Goal: Task Accomplishment & Management: Use online tool/utility

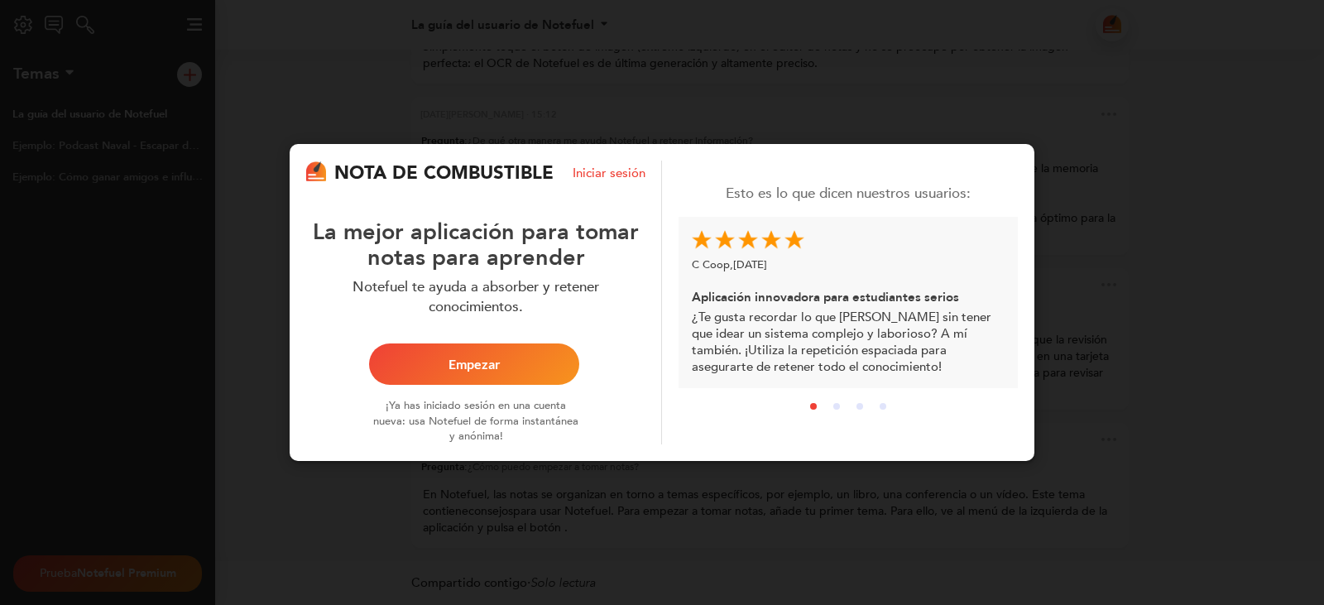
click at [536, 350] on button "Empezar" at bounding box center [474, 364] width 210 height 41
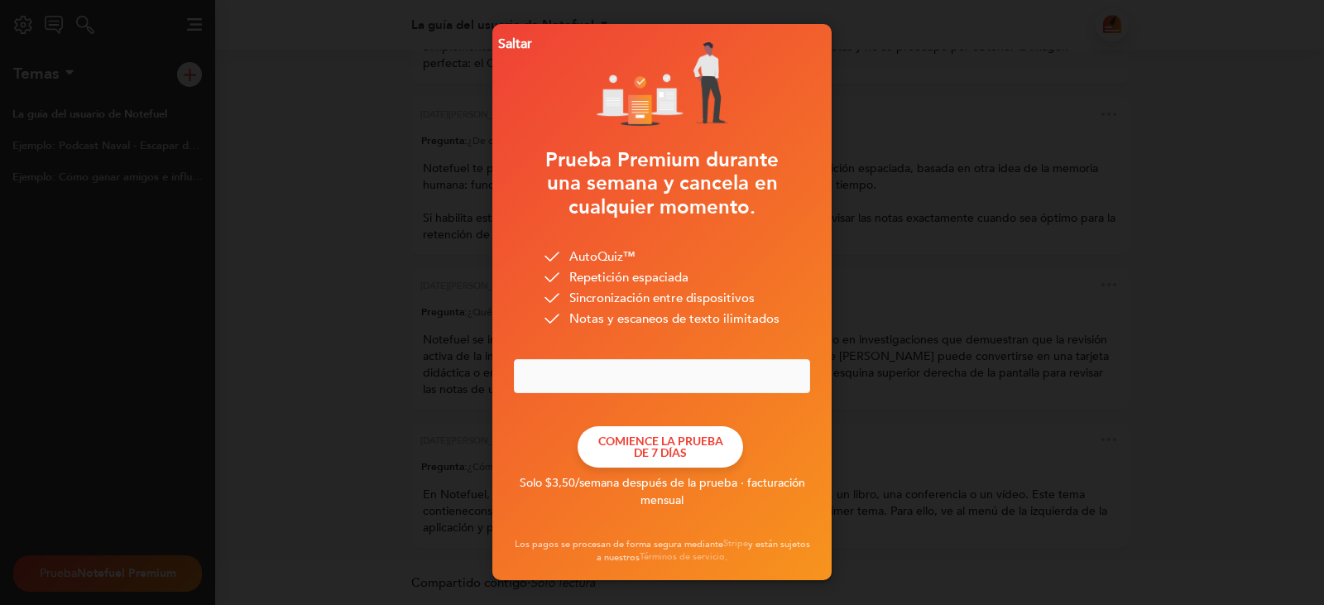
click at [515, 46] on font "Saltar" at bounding box center [515, 44] width 34 height 18
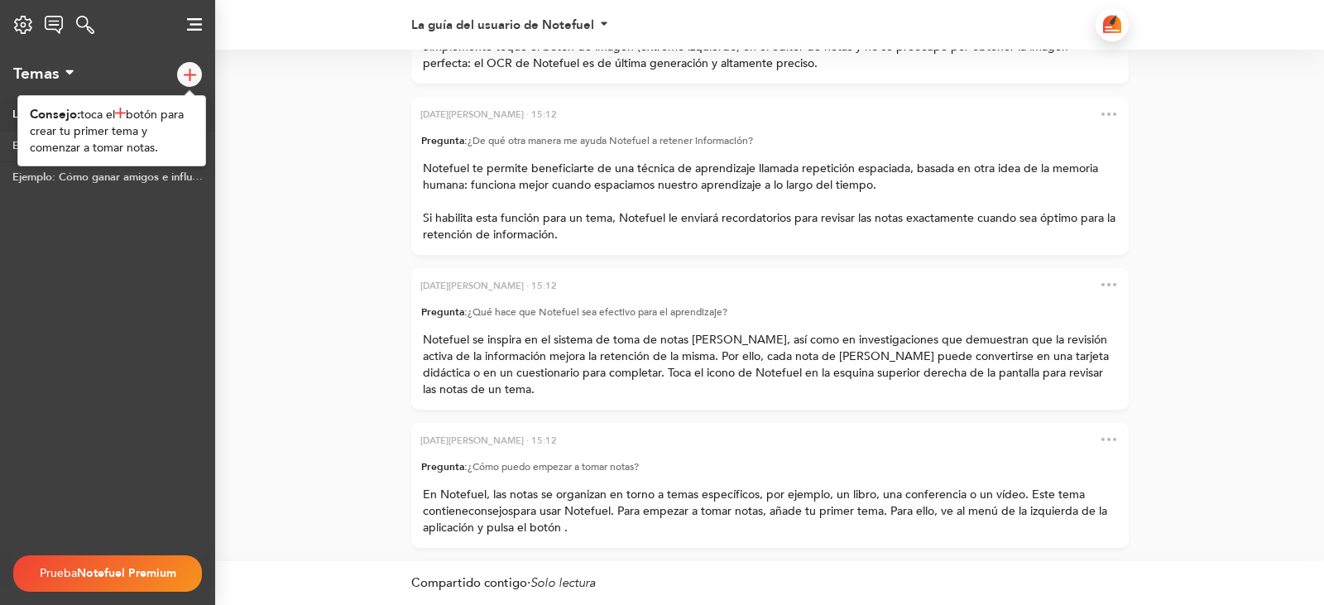
click at [195, 65] on div at bounding box center [189, 74] width 25 height 25
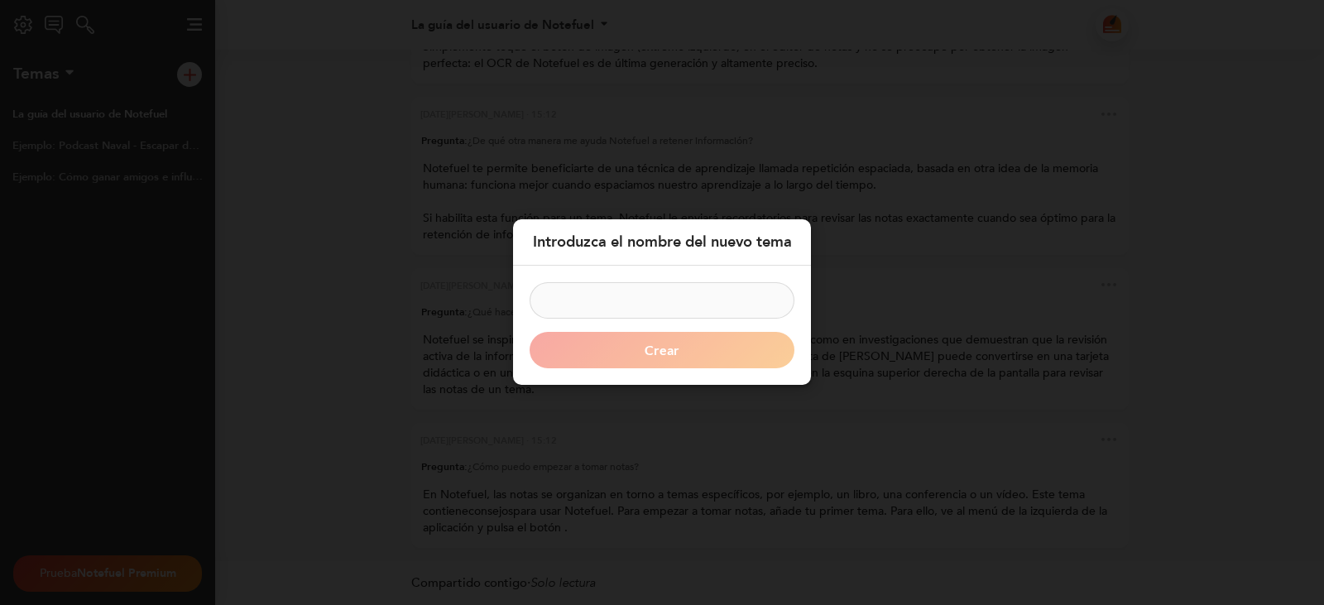
click at [642, 297] on input at bounding box center [662, 301] width 265 height 36
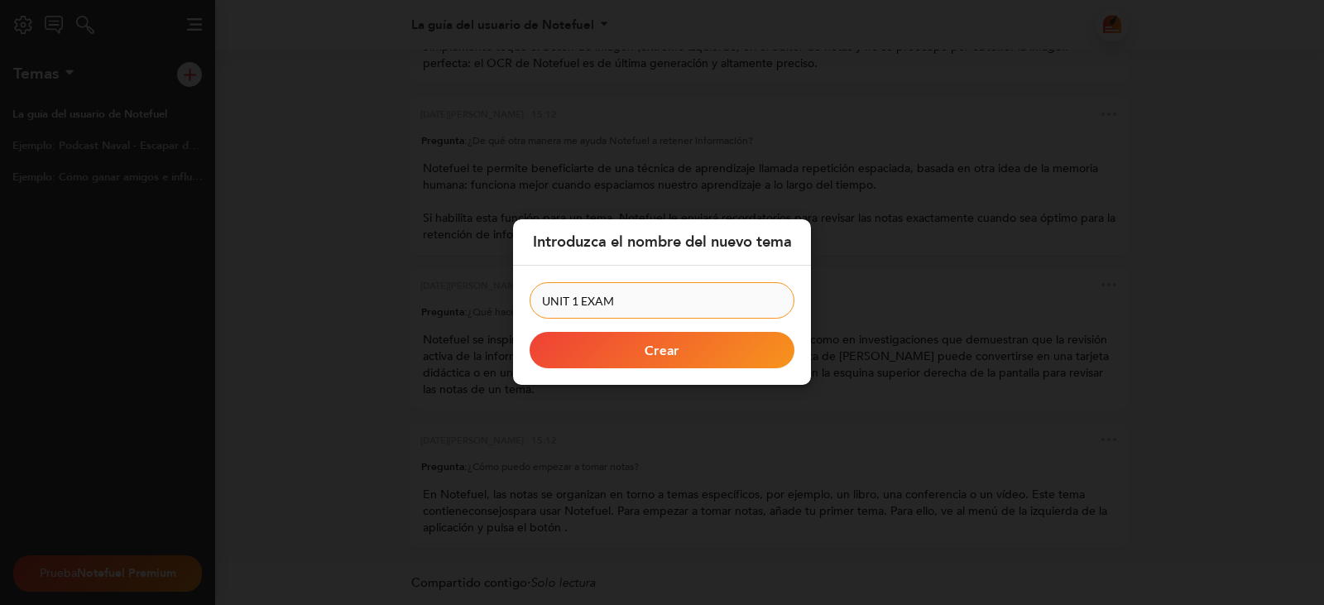
type input "UNIT 1 EXAM"
click at [666, 331] on form "UNIT 1 EXAM Crear" at bounding box center [662, 326] width 265 height 86
click at [648, 349] on font "Crear" at bounding box center [662, 351] width 35 height 16
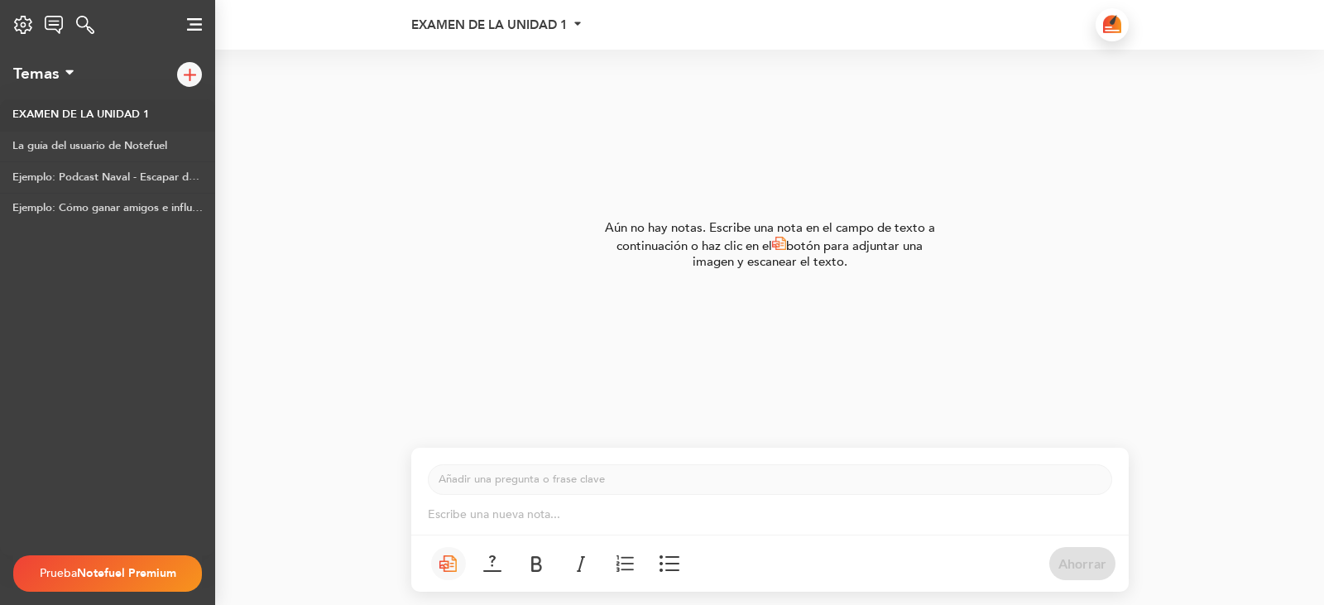
click at [687, 507] on p "Escribe una nueva nota... ﻿" at bounding box center [770, 515] width 685 height 17
click at [461, 561] on button at bounding box center [448, 563] width 35 height 33
click at [520, 506] on div "Escribe una nueva nota... ﻿" at bounding box center [770, 515] width 718 height 40
click at [516, 515] on p "Escribe una nueva nota... ﻿" at bounding box center [770, 515] width 685 height 17
click at [151, 142] on font "La guía del usuario de Notefuel" at bounding box center [89, 145] width 155 height 15
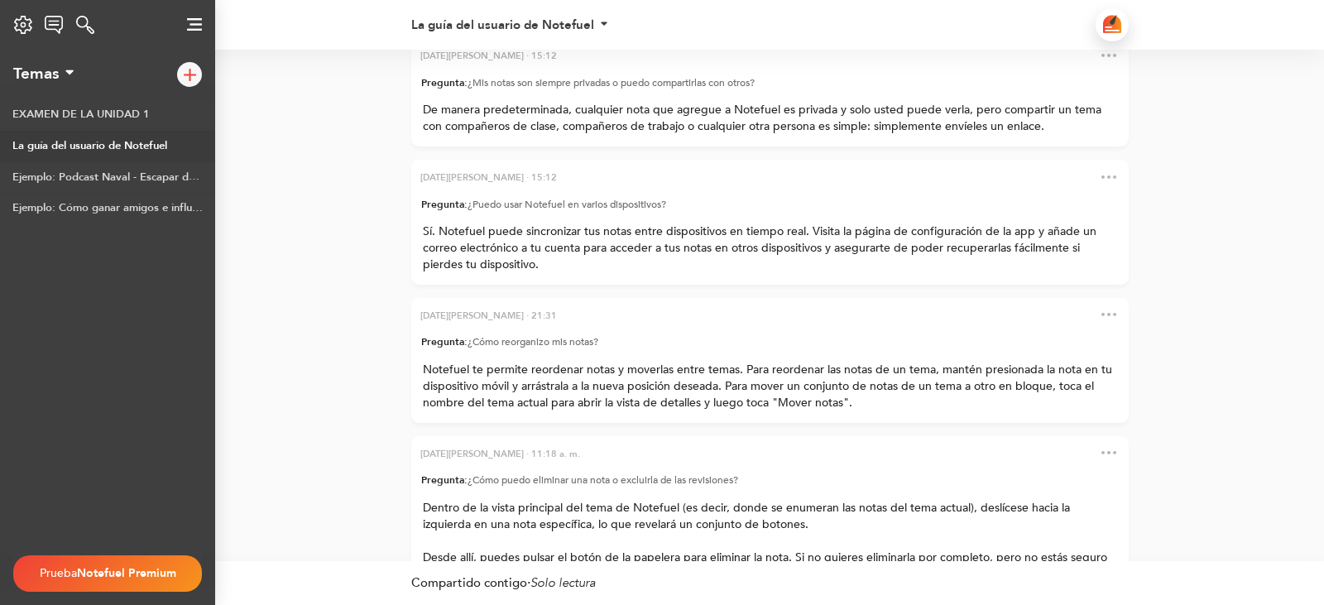
scroll to position [-1259, 0]
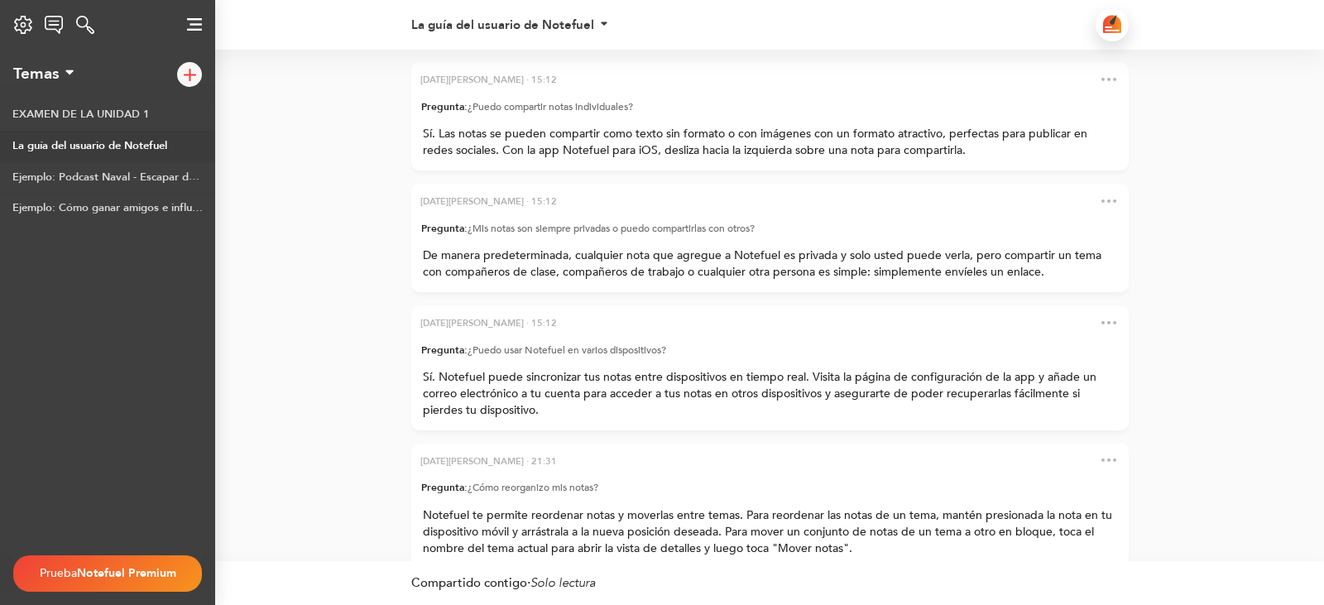
click at [60, 77] on div "Temas Filtrar temas Todos los temas Compartido contigo CARPETAS No hay carpetas…" at bounding box center [43, 73] width 60 height 17
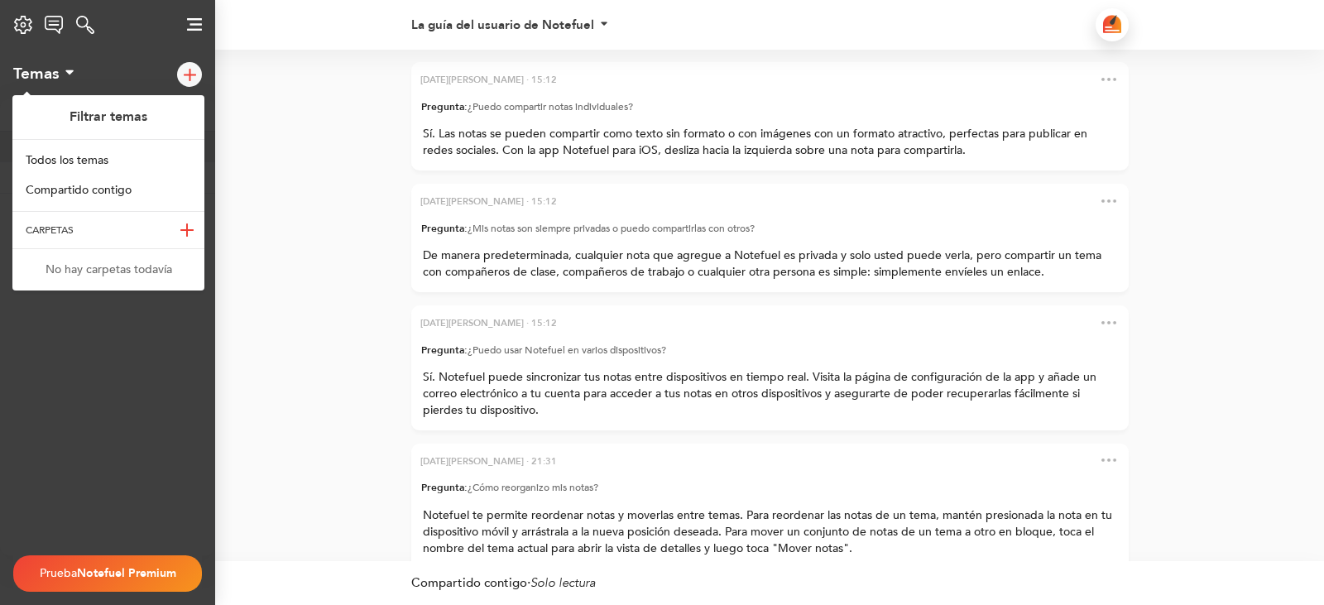
click at [67, 361] on div "EXAMEN DE LA UNIDAD 1 La guía del usuario de Notefuel Ejemplo: Podcast Naval - …" at bounding box center [107, 327] width 215 height 456
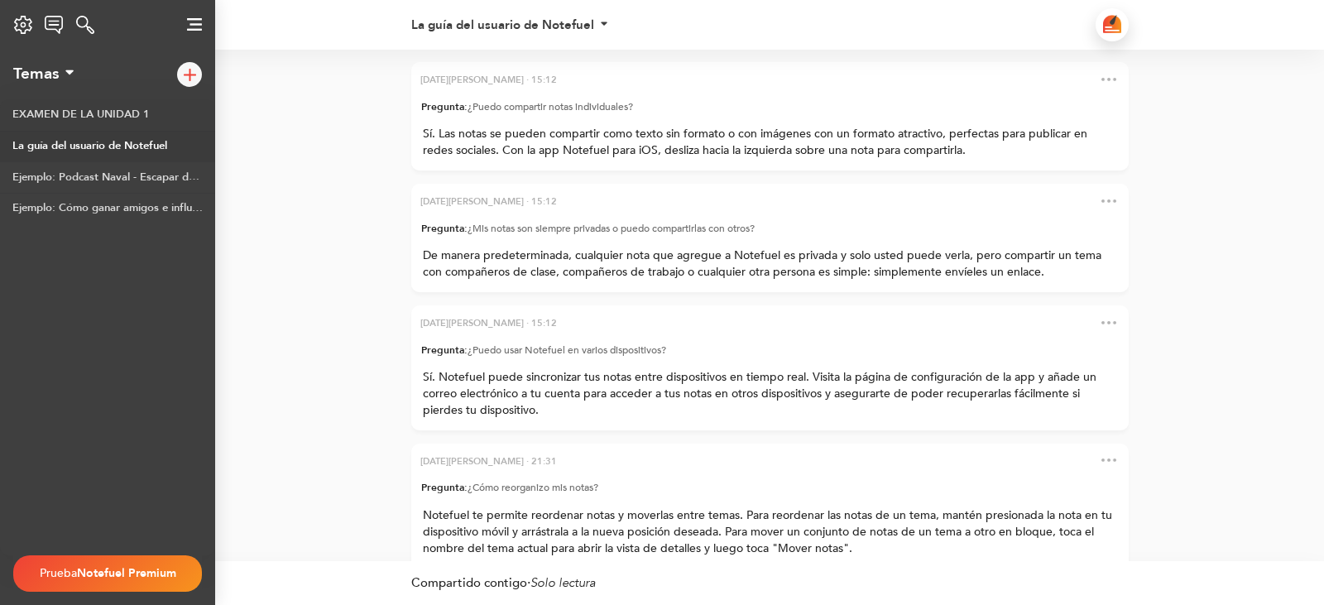
click at [147, 108] on link "EXAMEN DE LA UNIDAD 1" at bounding box center [107, 114] width 215 height 31
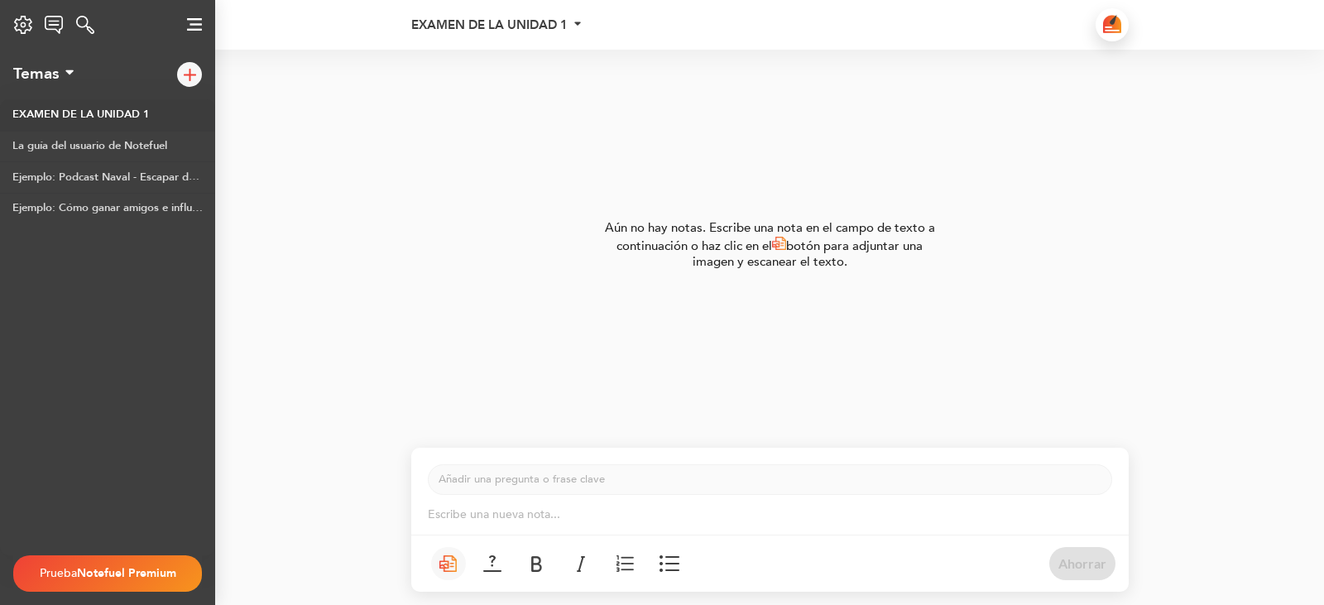
click at [574, 483] on p "Añadir una pregunta o frase clave ﻿" at bounding box center [770, 480] width 663 height 16
drag, startPoint x: 586, startPoint y: 499, endPoint x: 558, endPoint y: 441, distance: 64.4
click at [585, 498] on div "Escribe una nueva nota... ﻿" at bounding box center [770, 515] width 718 height 40
click at [188, 64] on div at bounding box center [189, 74] width 25 height 25
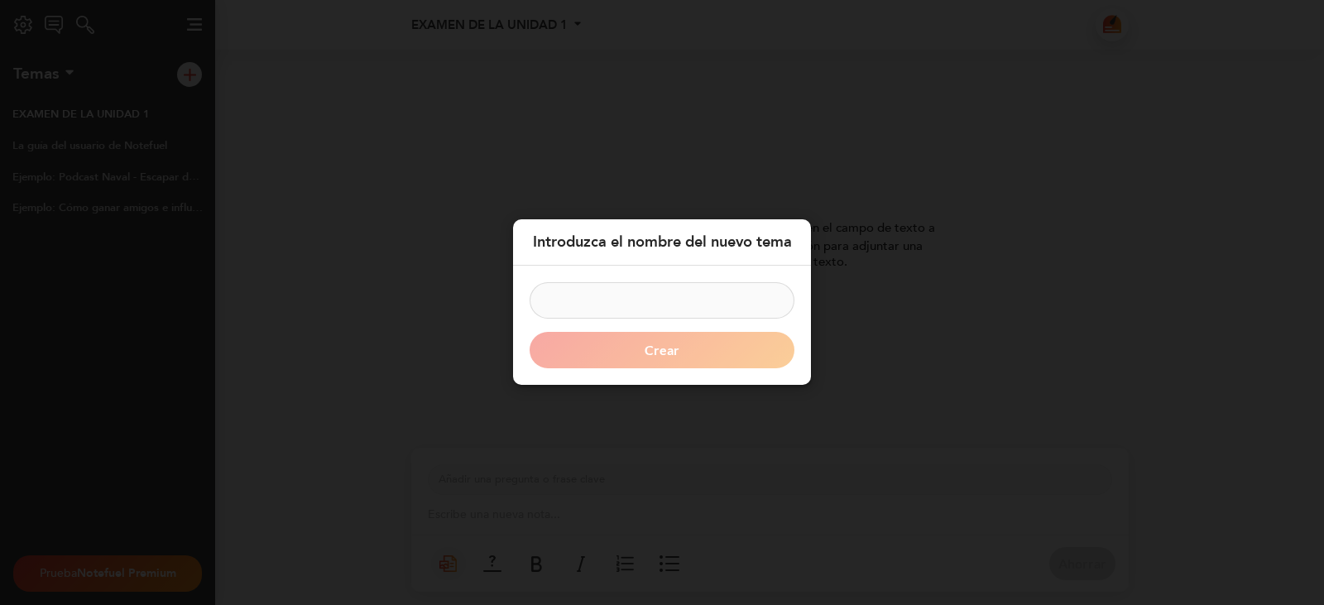
click at [99, 180] on div "Introduzca el nombre del nuevo tema Crear" at bounding box center [662, 302] width 1324 height 605
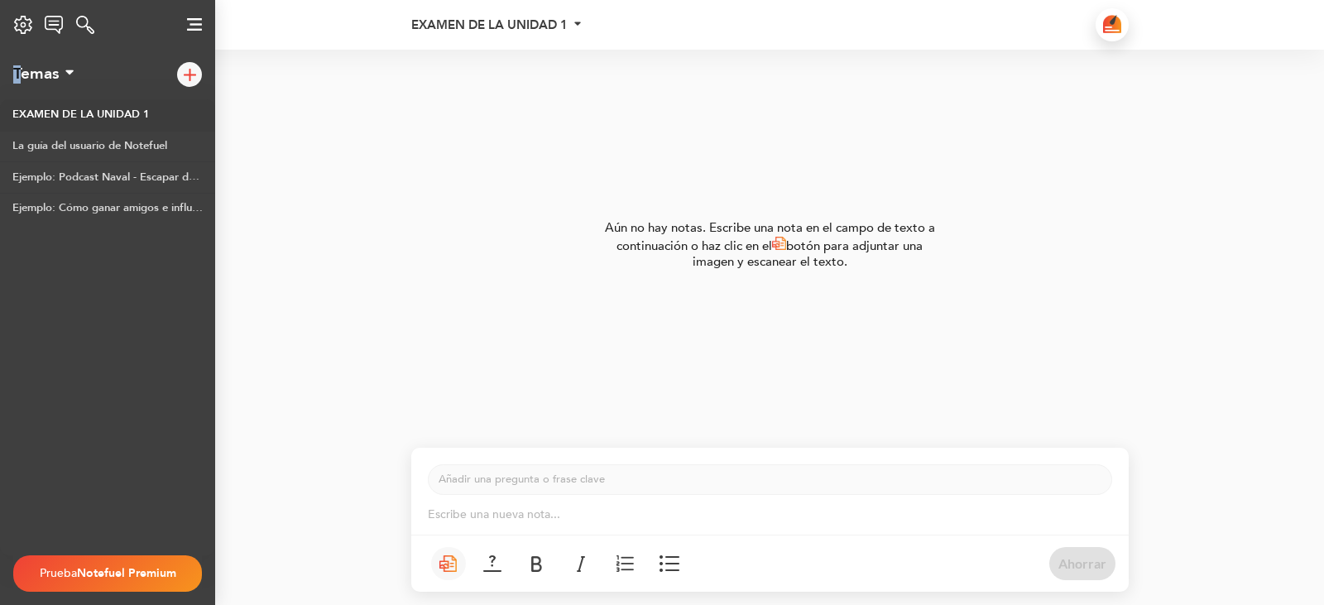
click at [17, 70] on font "Temas" at bounding box center [36, 74] width 46 height 22
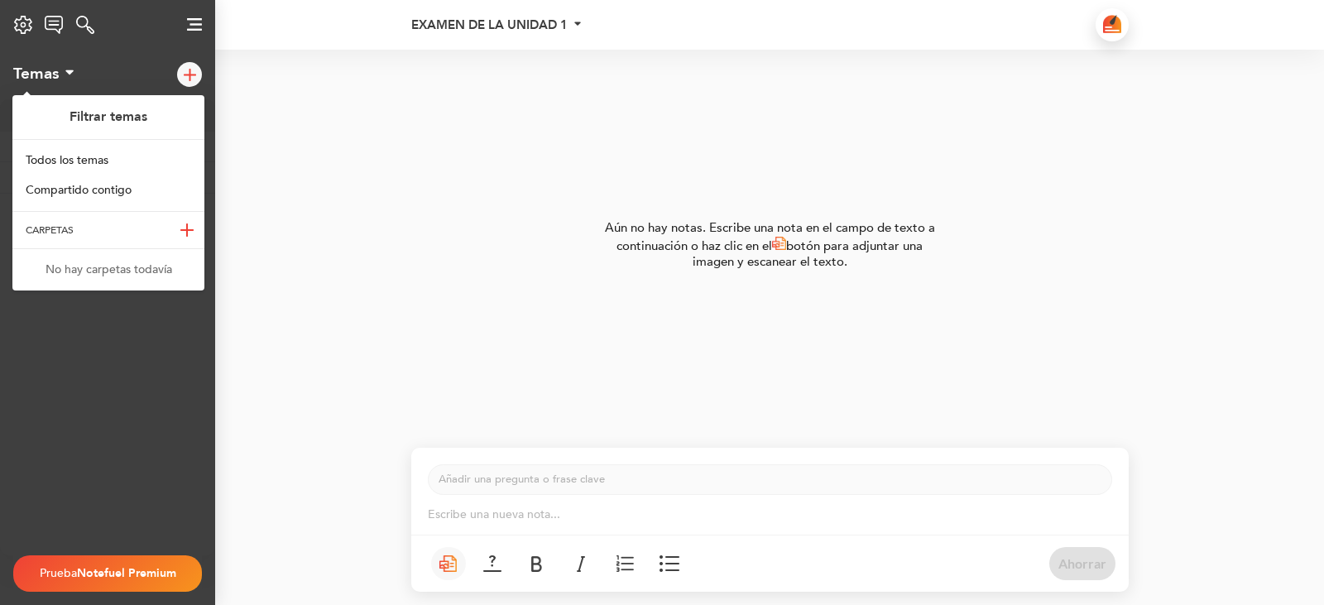
click at [99, 218] on div "CARPETAS" at bounding box center [108, 230] width 192 height 25
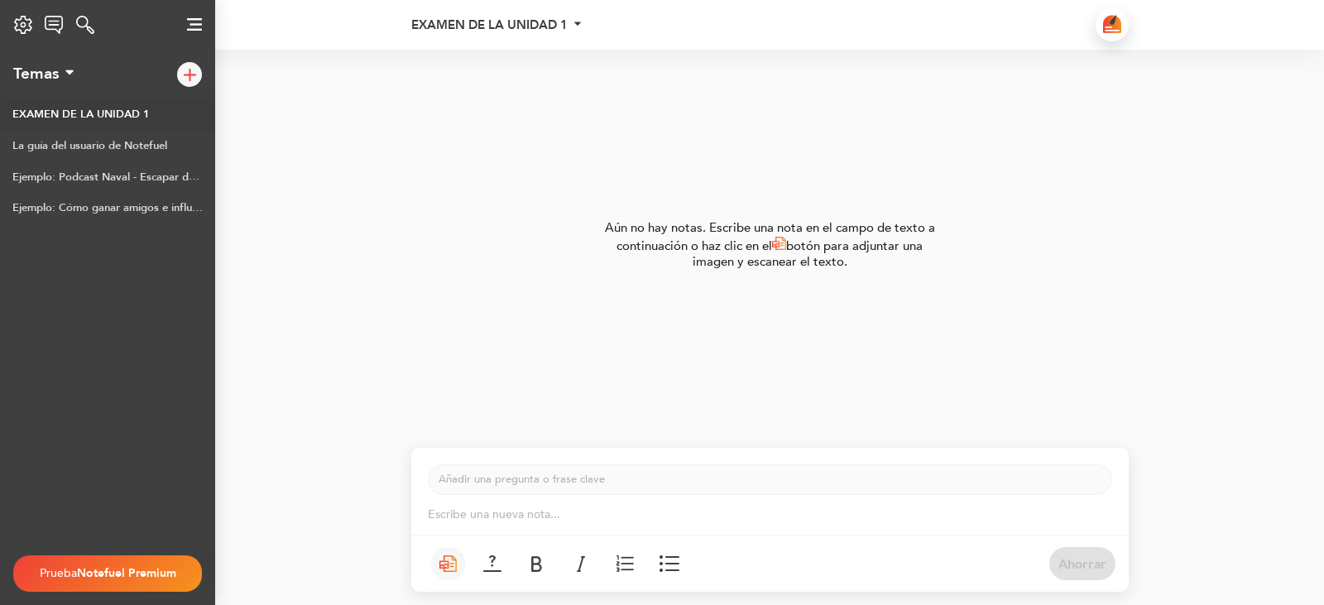
click at [63, 70] on div "Temas Filtrar temas Todos los temas Compartido contigo CARPETAS No hay carpetas…" at bounding box center [43, 73] width 60 height 17
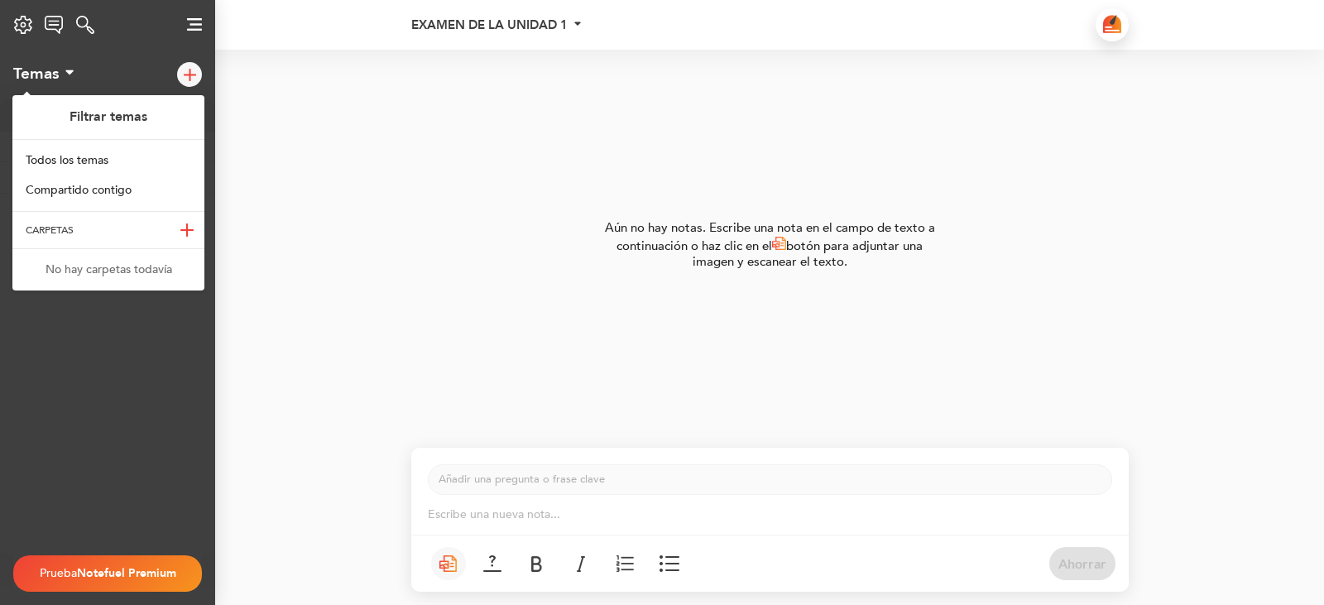
click at [156, 235] on div "CARPETAS" at bounding box center [108, 230] width 192 height 25
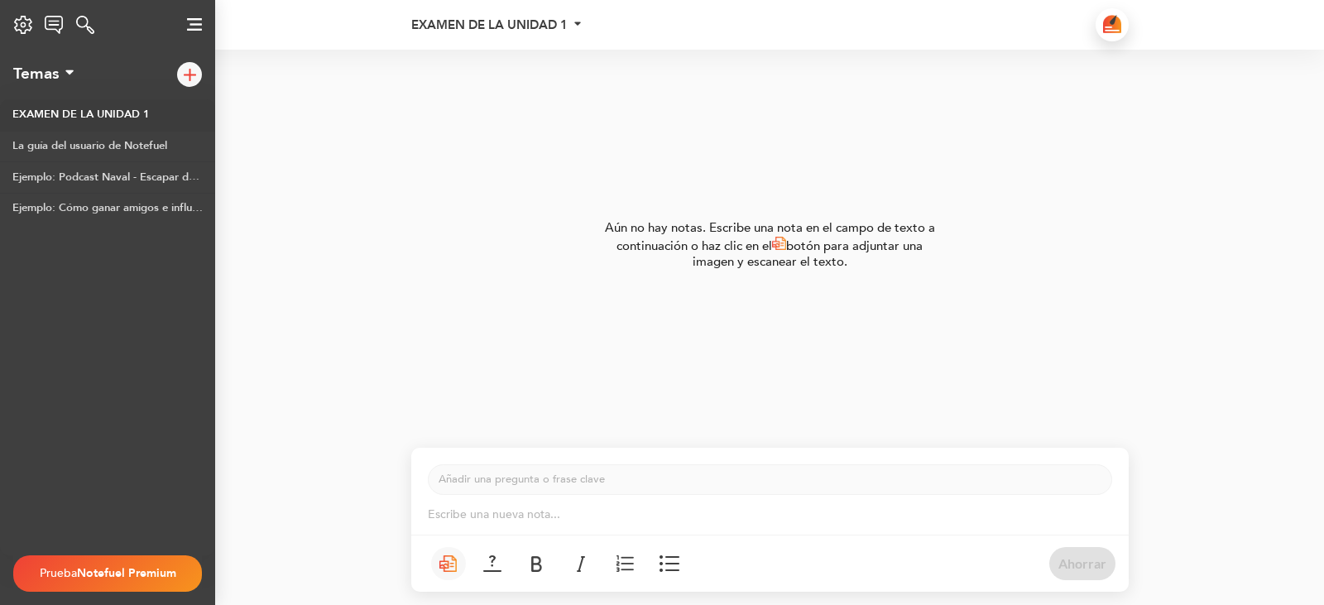
click at [63, 76] on div "Temas Filtrar temas Todos los temas Compartido contigo CARPETAS No hay carpetas…" at bounding box center [43, 73] width 60 height 17
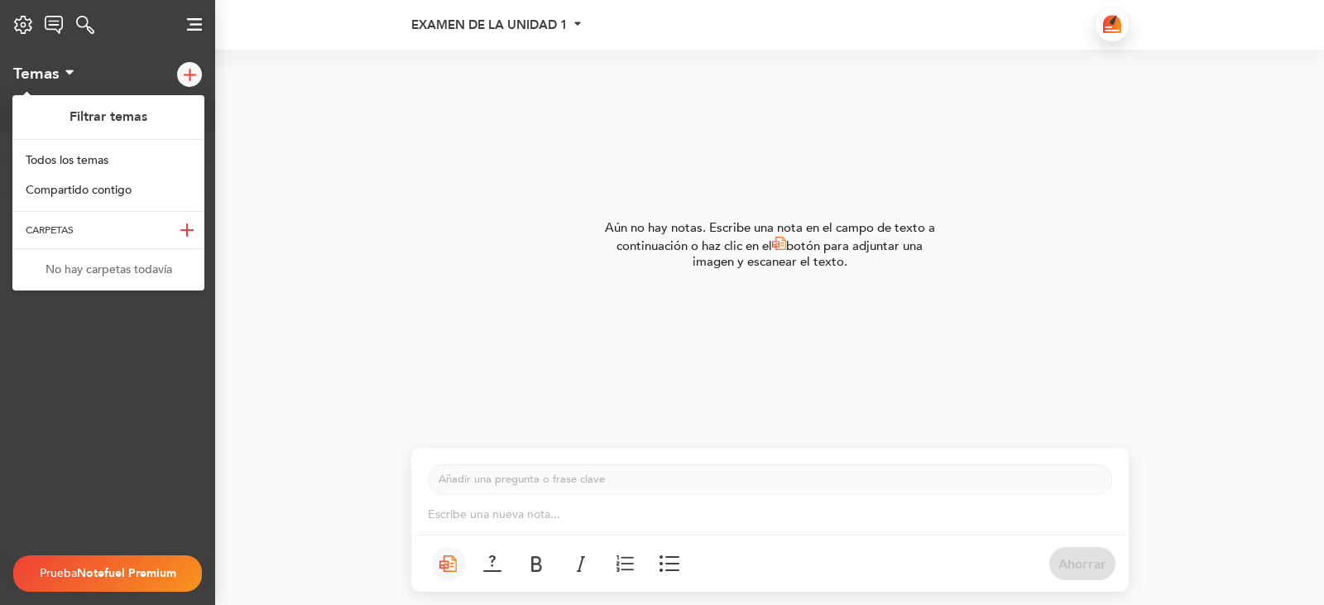
click at [191, 228] on img at bounding box center [186, 229] width 13 height 13
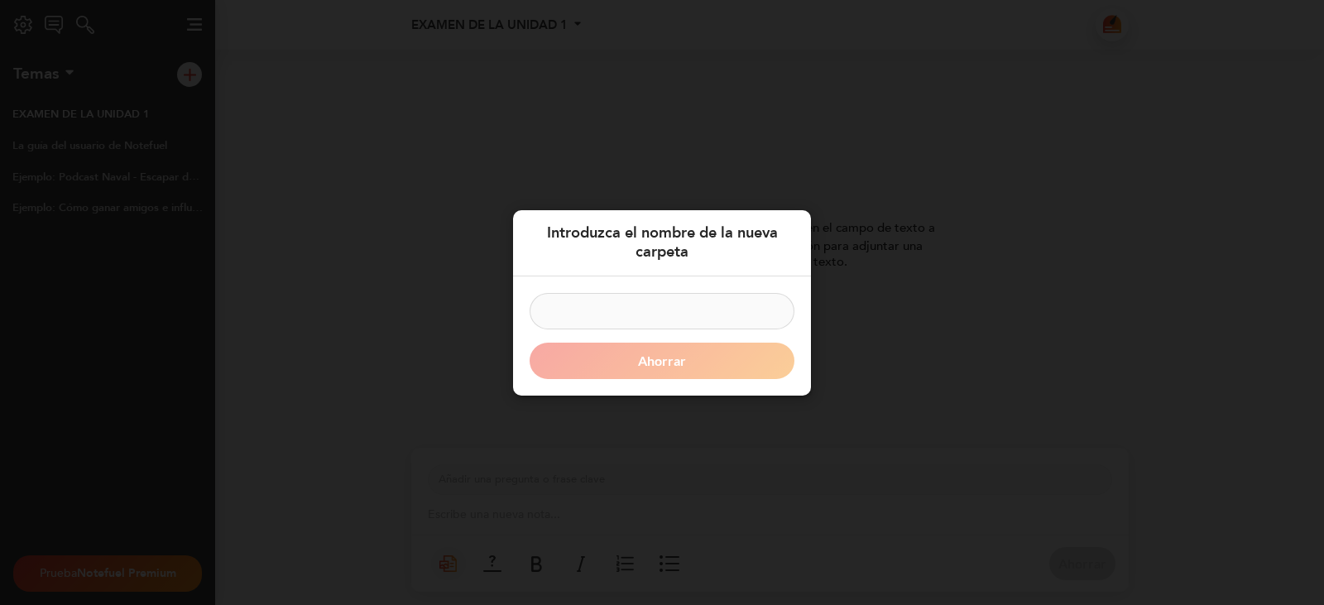
click at [545, 358] on form "Ahorrar" at bounding box center [662, 335] width 265 height 86
click at [606, 324] on input at bounding box center [662, 310] width 265 height 36
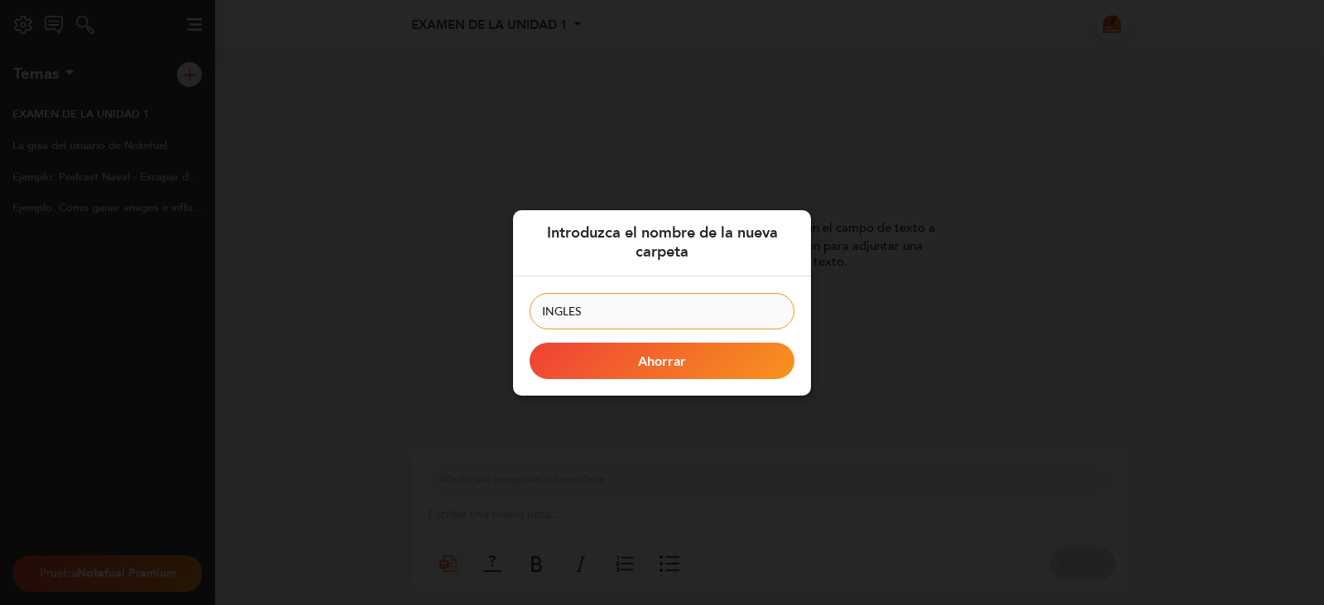
type input "INGLES"
click at [530, 342] on button "Ahorrar" at bounding box center [662, 360] width 265 height 36
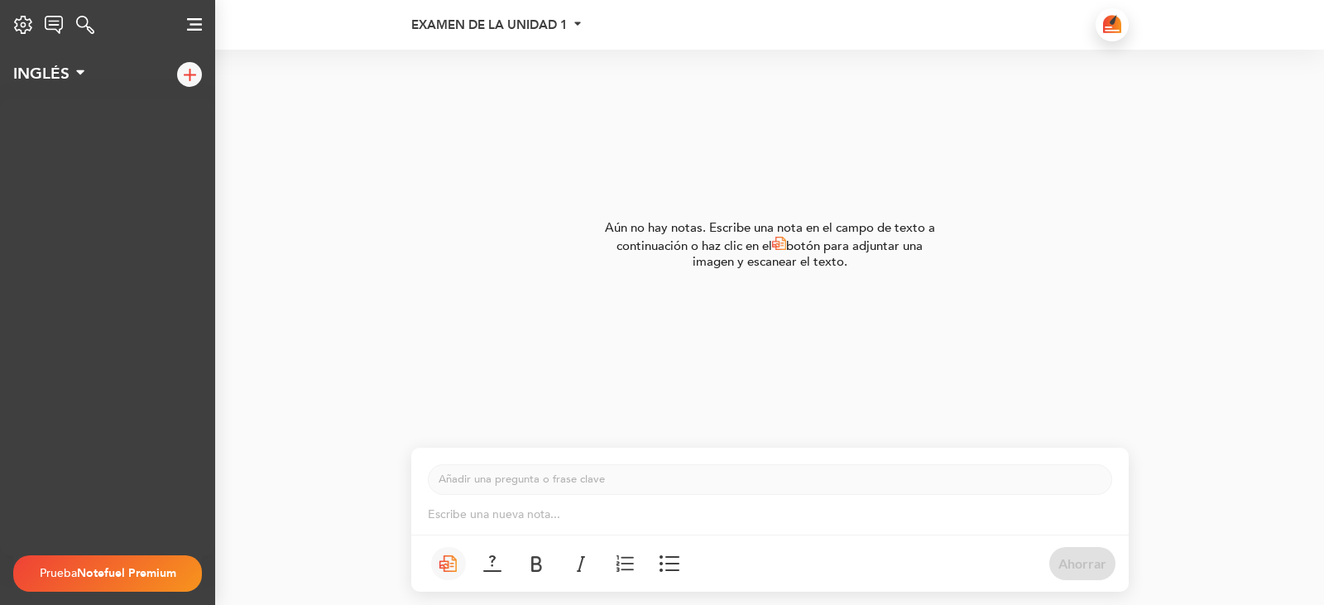
click at [118, 226] on div at bounding box center [107, 327] width 215 height 456
click at [179, 71] on div at bounding box center [189, 74] width 25 height 25
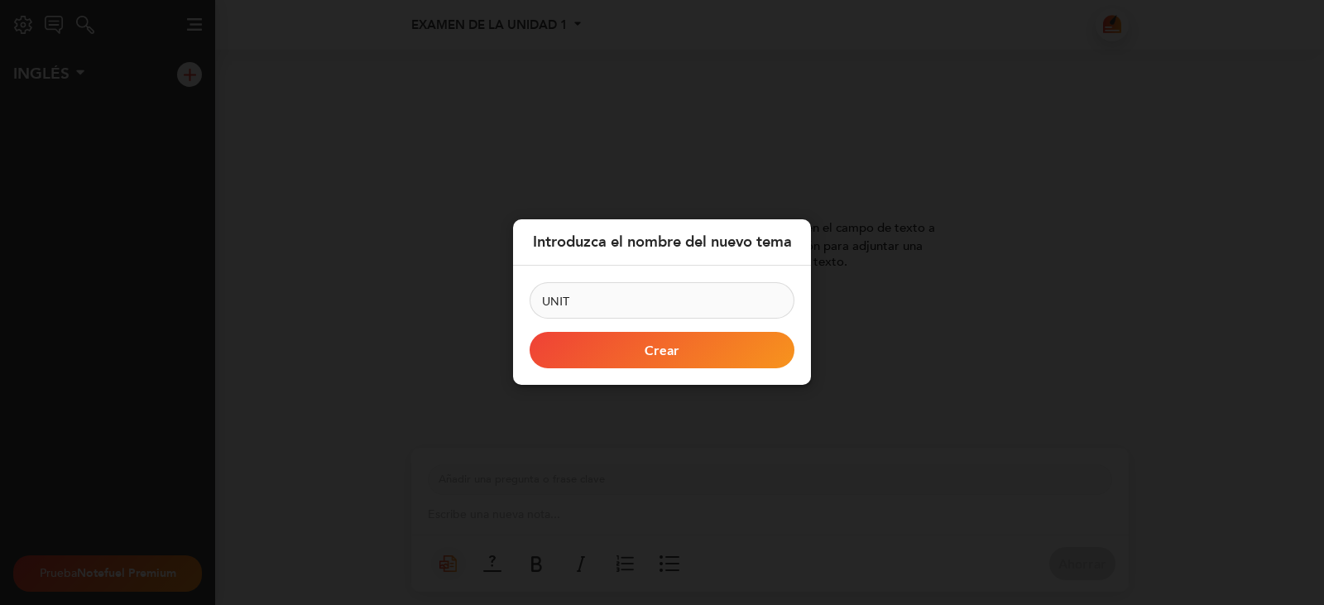
type input "UNIT 1 EXAM"
click at [646, 352] on font "Crear" at bounding box center [662, 351] width 35 height 16
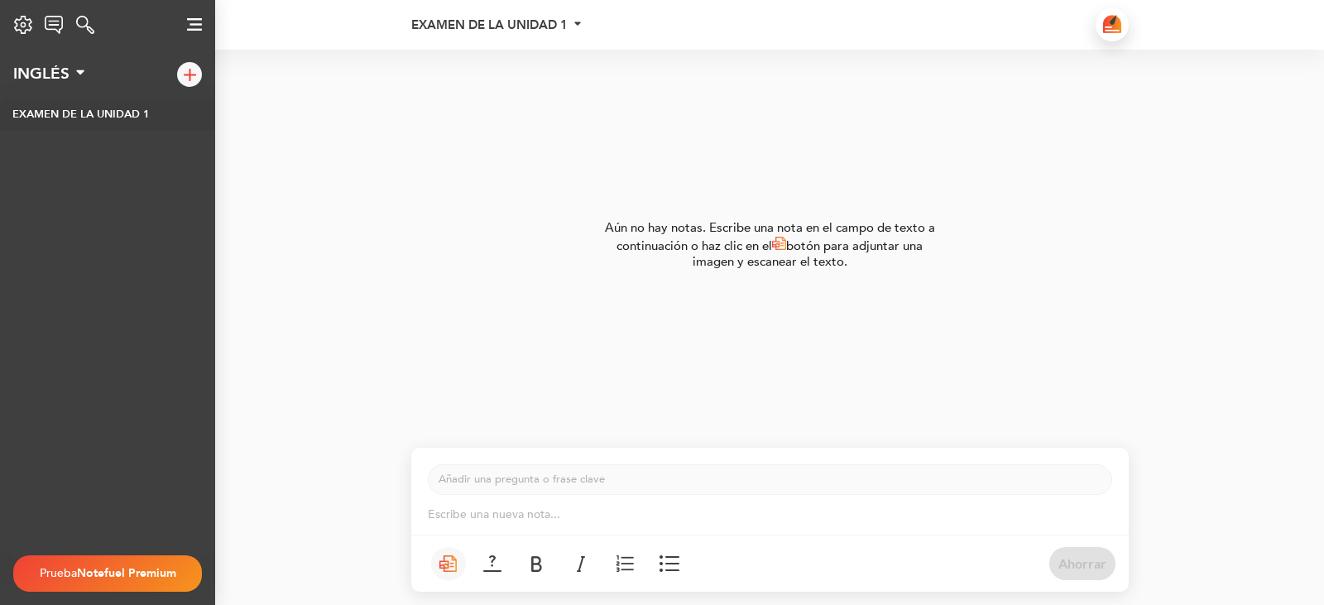
click at [723, 516] on p "Escribe una nueva nota... ﻿" at bounding box center [770, 515] width 685 height 17
click at [627, 508] on p "Escribe una nueva nota... ﻿" at bounding box center [770, 515] width 685 height 17
click at [672, 508] on p "Escribe una nueva nota... ﻿" at bounding box center [770, 515] width 685 height 17
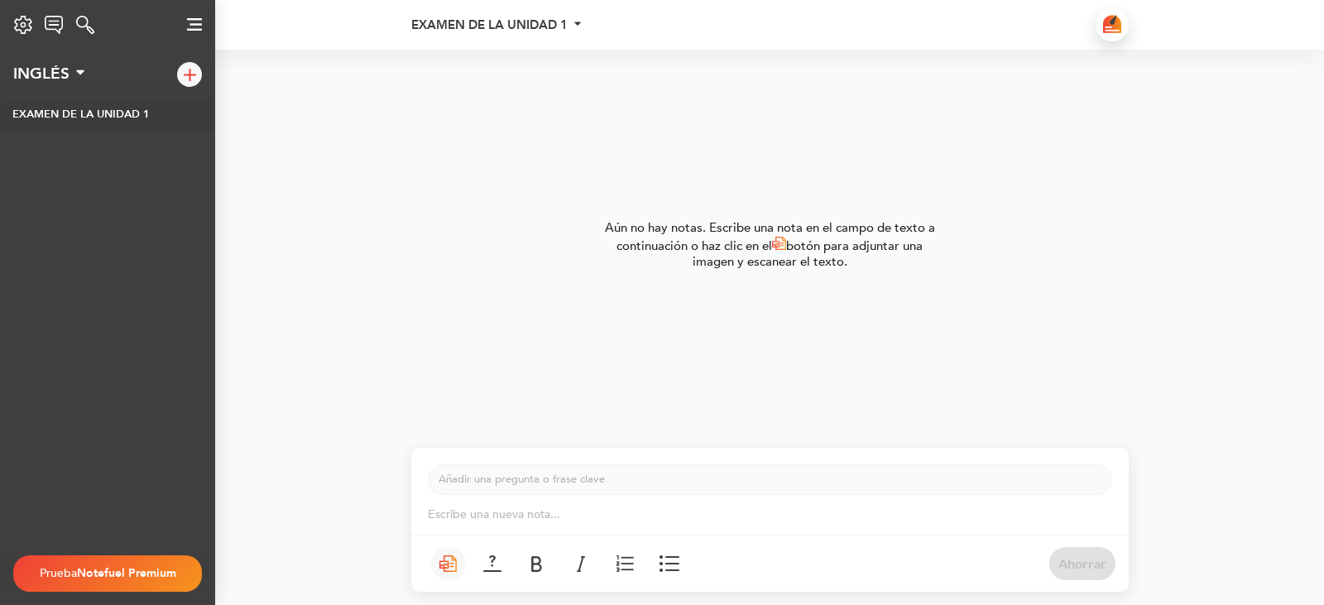
click at [672, 508] on p "Escribe una nueva nota... ﻿" at bounding box center [770, 515] width 685 height 17
click at [705, 320] on div "Aún no hay notas. Escribe una nota en el campo de texto a continuación o haz cl…" at bounding box center [662, 246] width 933 height 392
drag, startPoint x: 738, startPoint y: 241, endPoint x: 743, endPoint y: 234, distance: 8.8
click at [743, 234] on font "Aún no hay notas. Escribe una nota en el campo de texto a continuación o haz cl…" at bounding box center [770, 236] width 330 height 35
click at [773, 291] on div "Aún no hay notas. Escribe una nota en el campo de texto a continuación o haz cl…" at bounding box center [662, 246] width 933 height 392
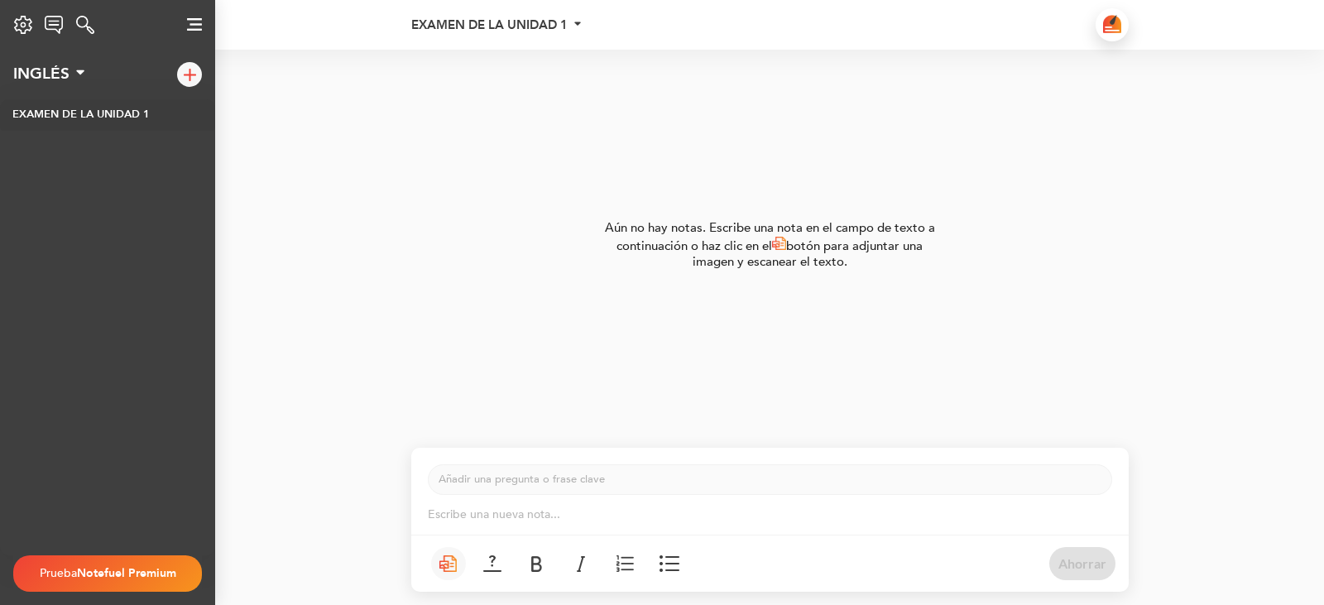
click at [697, 521] on p "Escribe una nueva nota... ﻿" at bounding box center [770, 515] width 685 height 17
click at [694, 491] on div "Añadir una pregunta o frase clave ﻿" at bounding box center [770, 479] width 685 height 31
click at [689, 462] on div "Añadir una pregunta o frase clave ﻿" at bounding box center [770, 471] width 718 height 47
click at [690, 473] on p "Añadir una pregunta o frase clave ﻿" at bounding box center [770, 480] width 663 height 16
click at [886, 576] on div "Ahorrar" at bounding box center [770, 563] width 718 height 57
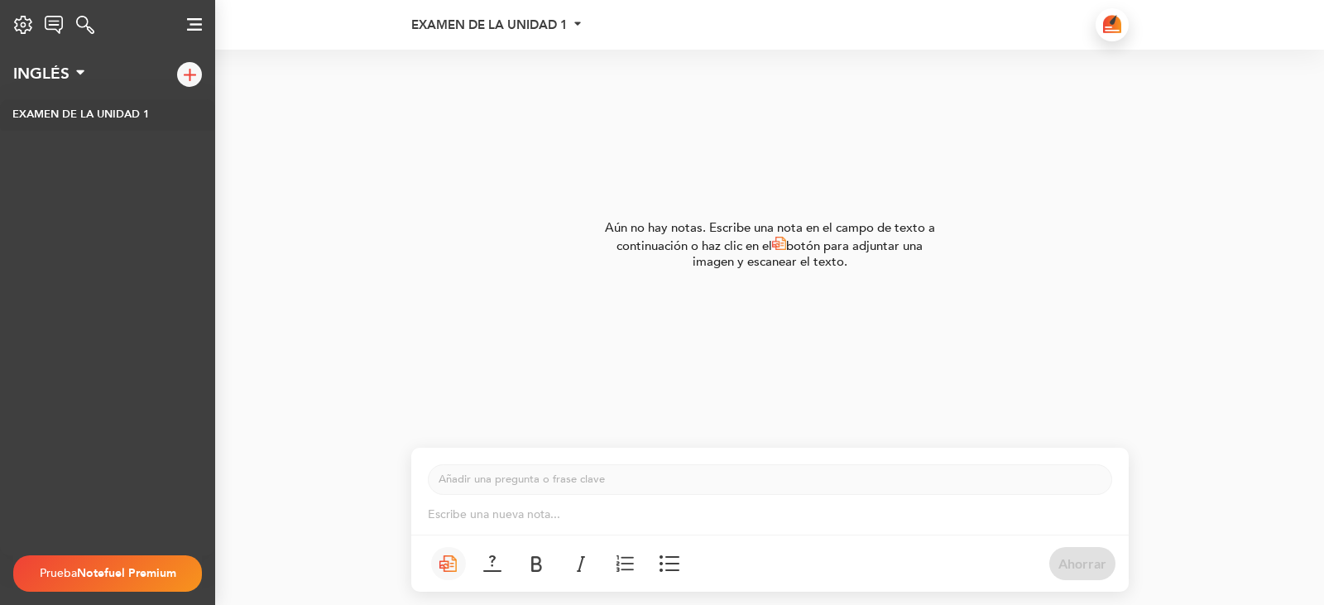
click at [887, 568] on div "Ahorrar" at bounding box center [770, 563] width 718 height 57
click at [878, 520] on p "Escribe una nueva nota... ﻿" at bounding box center [770, 515] width 685 height 17
click at [497, 567] on img at bounding box center [492, 563] width 18 height 17
click at [613, 494] on div "Añadir una pregunta o frase clave ﻿" at bounding box center [770, 479] width 685 height 31
drag, startPoint x: 1086, startPoint y: 577, endPoint x: 1054, endPoint y: 541, distance: 48.7
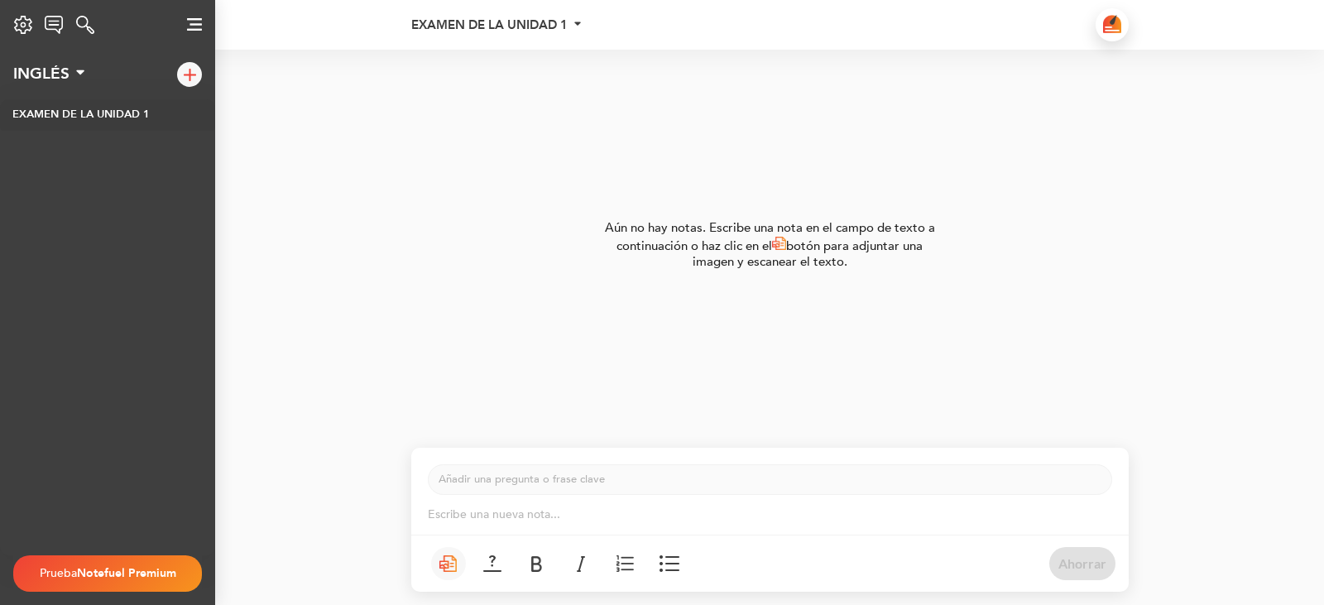
click at [1084, 574] on button "Ahorrar" at bounding box center [1083, 563] width 66 height 33
click at [900, 448] on div "Añadir una pregunta o frase clave ﻿" at bounding box center [770, 471] width 718 height 47
